Goal: Check status

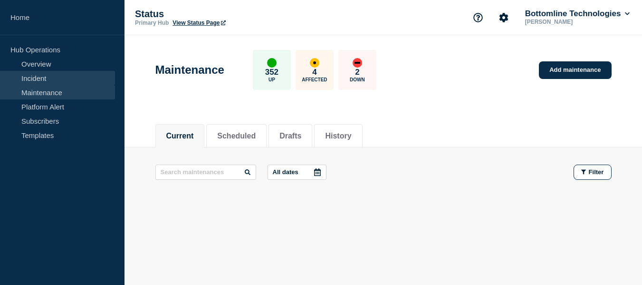
click at [63, 83] on link "Incident" at bounding box center [57, 78] width 115 height 14
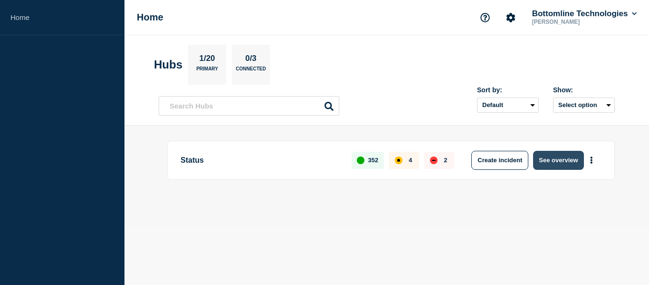
click at [555, 169] on button "See overview" at bounding box center [558, 160] width 50 height 19
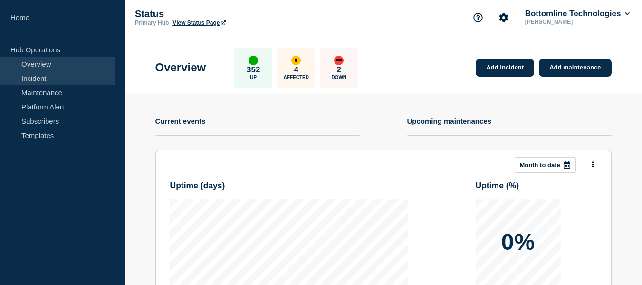
click at [37, 81] on link "Incident" at bounding box center [57, 78] width 115 height 14
